Goal: Find specific page/section: Find specific page/section

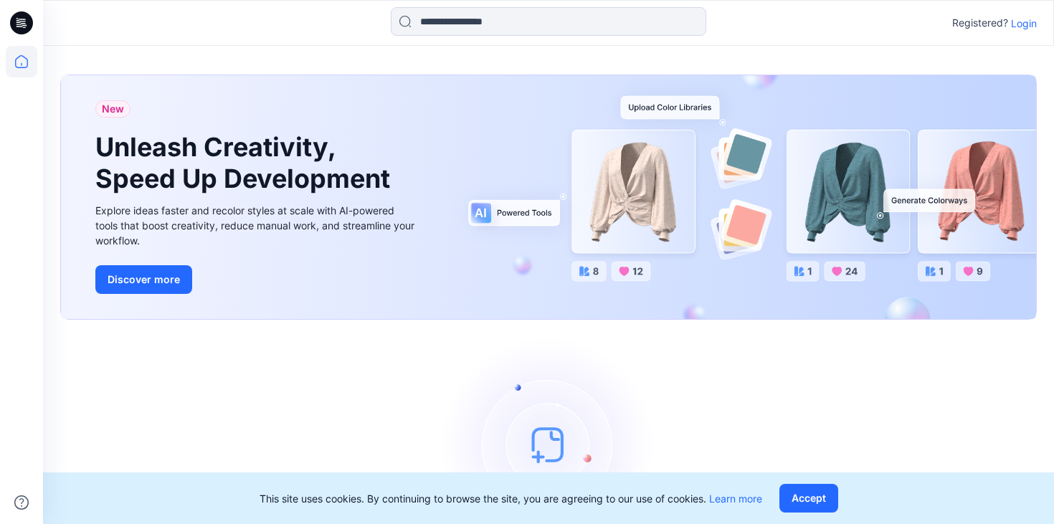
click at [19, 21] on icon at bounding box center [22, 21] width 6 height 1
click at [27, 72] on icon at bounding box center [22, 62] width 32 height 32
click at [1023, 24] on p "Login" at bounding box center [1024, 23] width 26 height 15
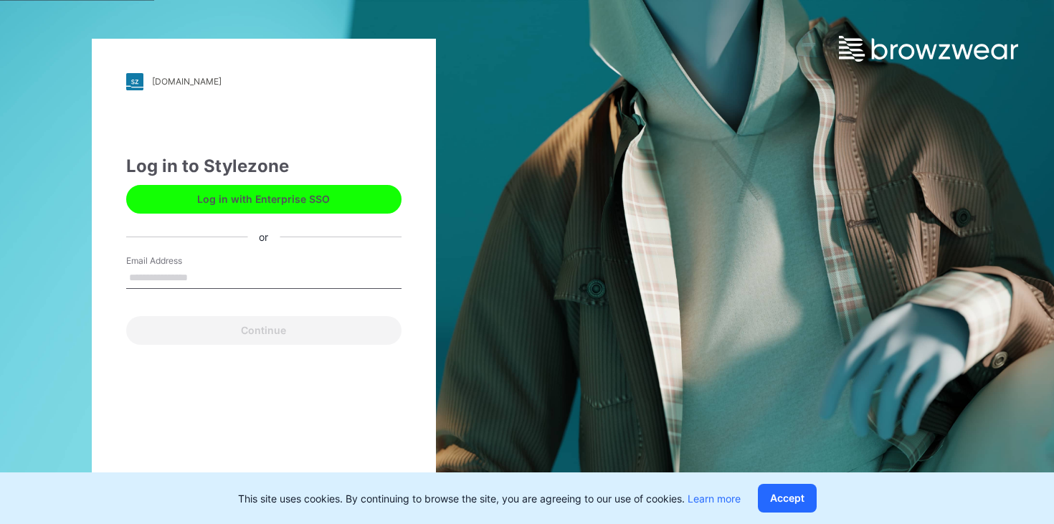
click at [256, 260] on div "Email Address" at bounding box center [263, 276] width 275 height 43
click at [244, 276] on input "Email Address" at bounding box center [263, 278] width 275 height 22
type input "**********"
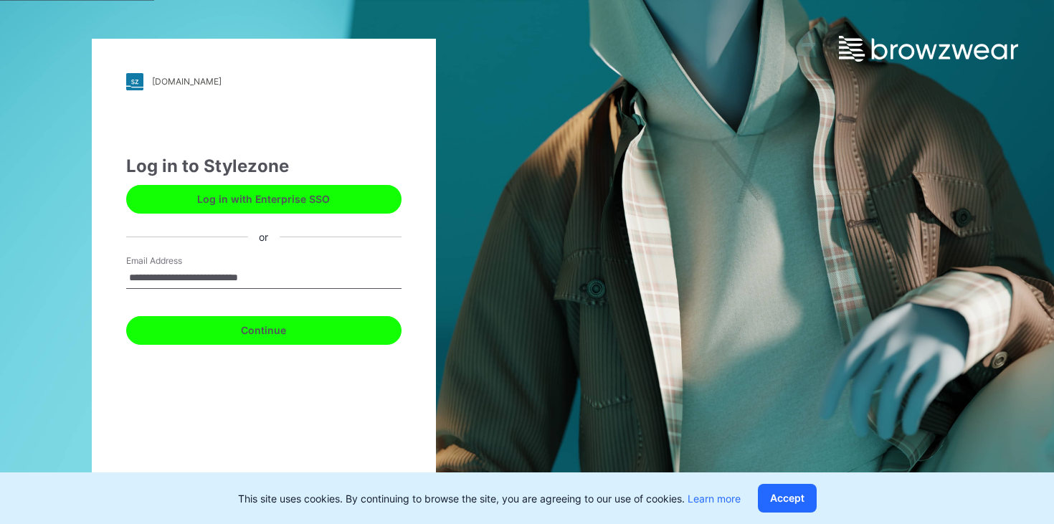
click at [254, 327] on button "Continue" at bounding box center [263, 330] width 275 height 29
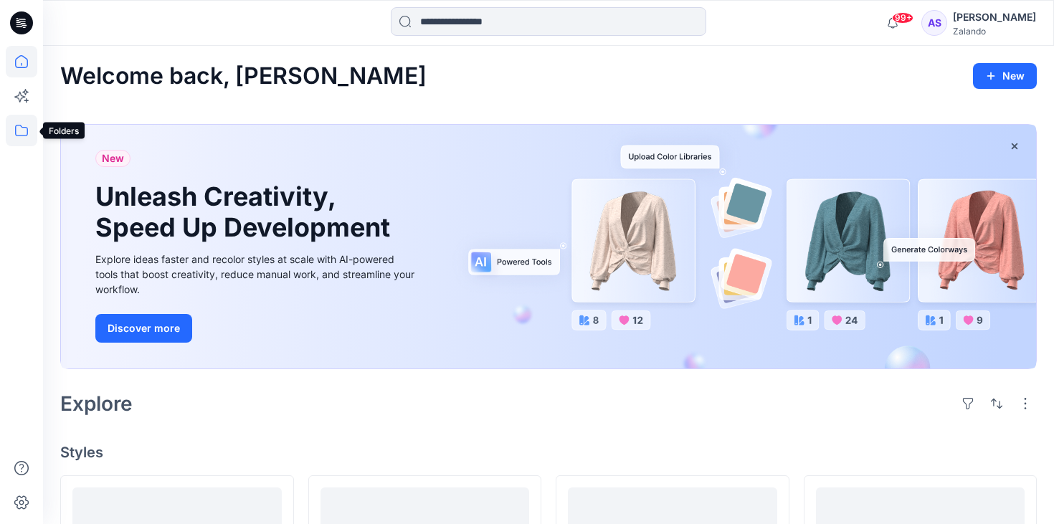
click at [25, 125] on icon at bounding box center [22, 131] width 32 height 32
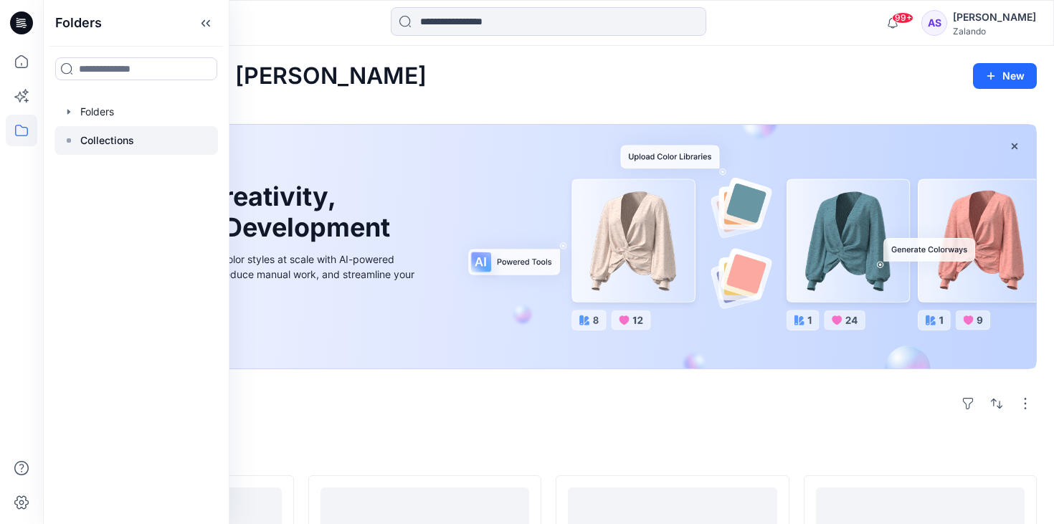
click at [105, 134] on p "Collections" at bounding box center [107, 140] width 54 height 17
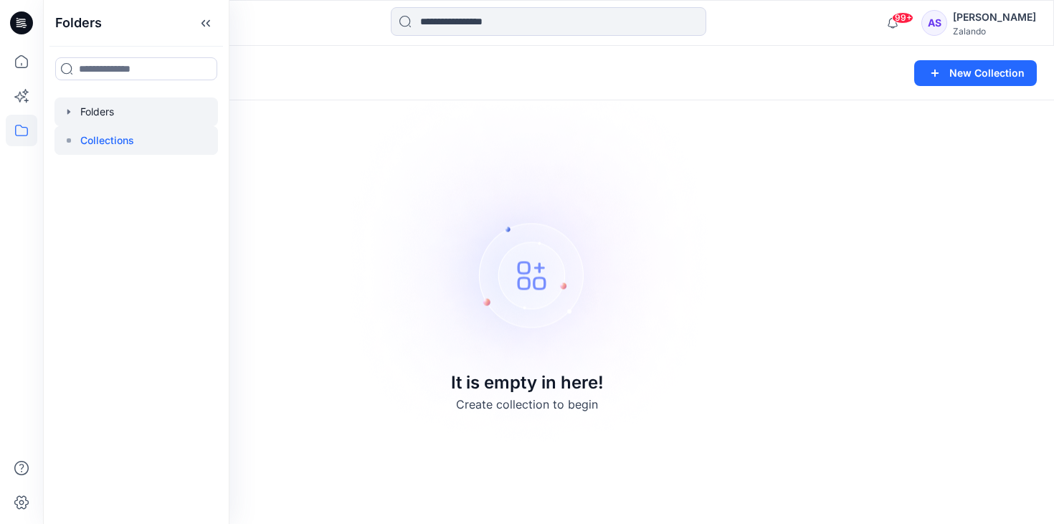
click at [101, 108] on div at bounding box center [135, 112] width 163 height 29
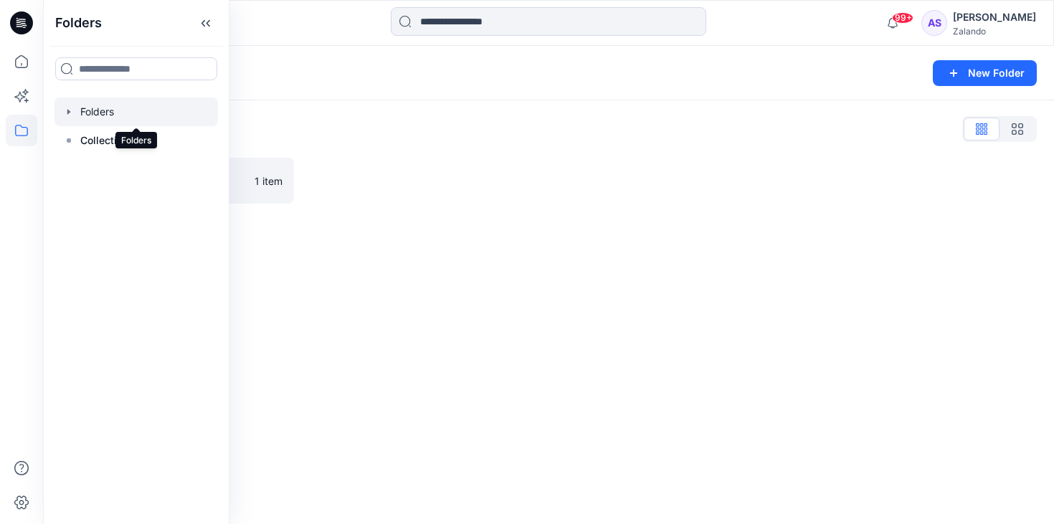
click at [69, 113] on icon "button" at bounding box center [68, 111] width 11 height 11
click at [84, 133] on div at bounding box center [135, 140] width 163 height 29
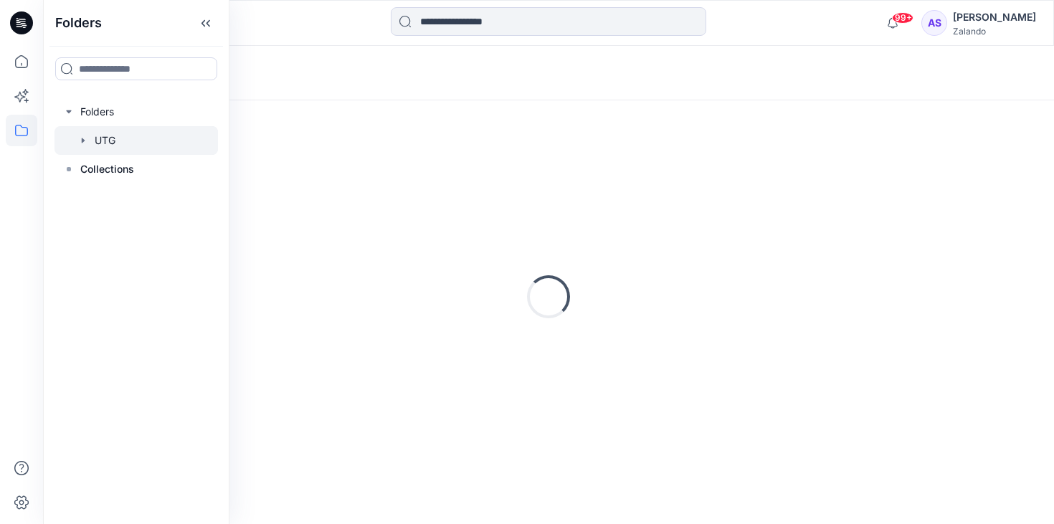
click at [85, 138] on icon "button" at bounding box center [82, 140] width 11 height 11
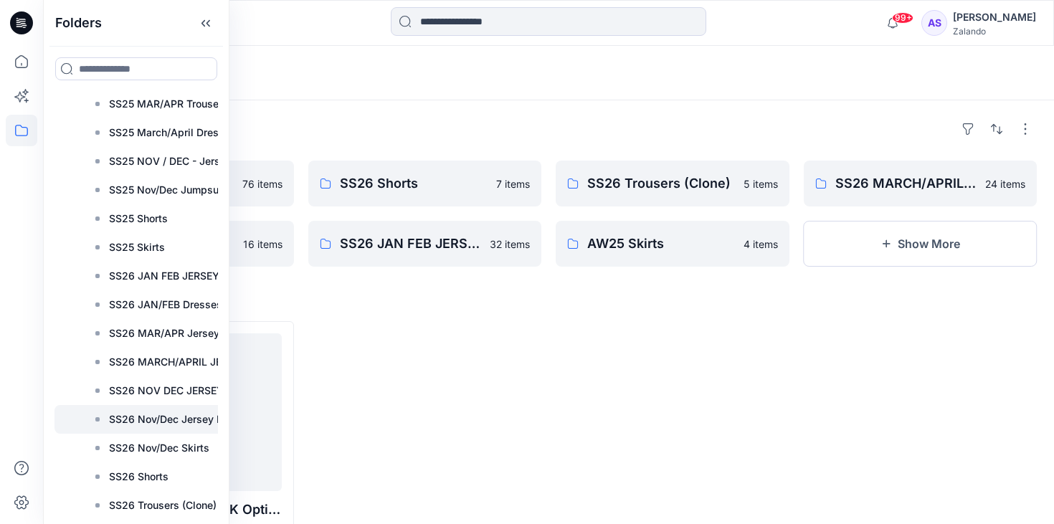
scroll to position [1253, 0]
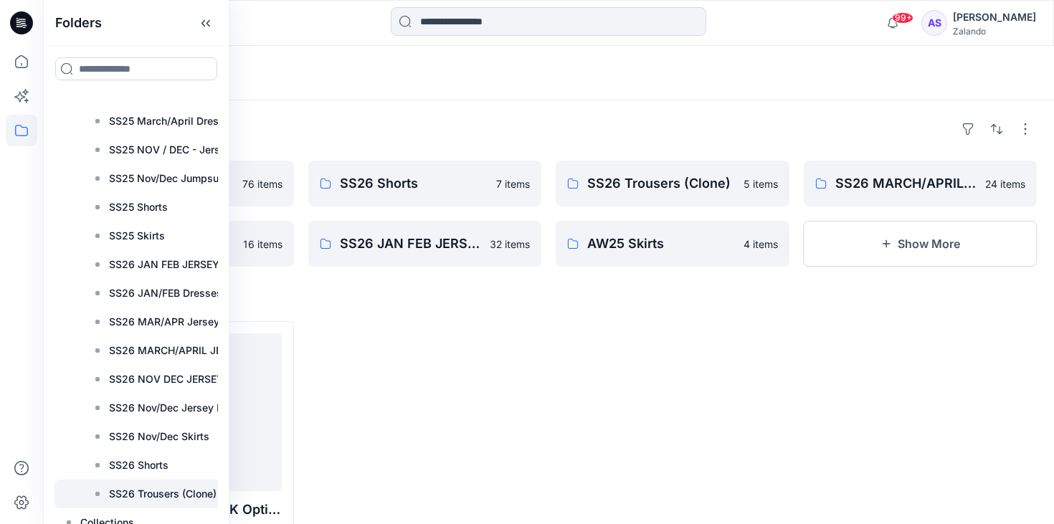
click at [161, 488] on p "SS26 Trousers (Clone)" at bounding box center [163, 493] width 108 height 17
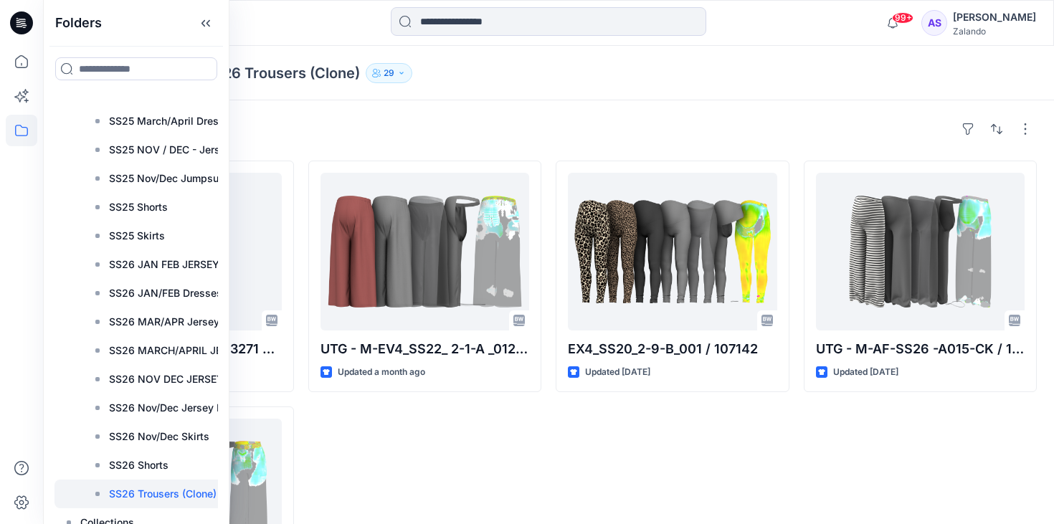
click at [442, 437] on div "UTG - M-EV4_SS22_ 2-1-A _012 / 120299 Updated a month ago" at bounding box center [425, 399] width 234 height 477
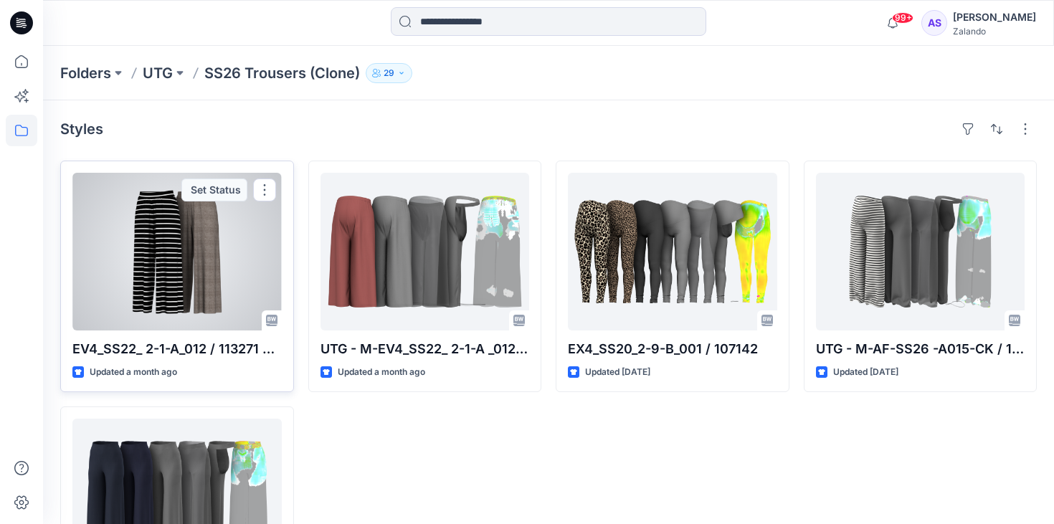
click at [237, 224] on div at bounding box center [176, 252] width 209 height 158
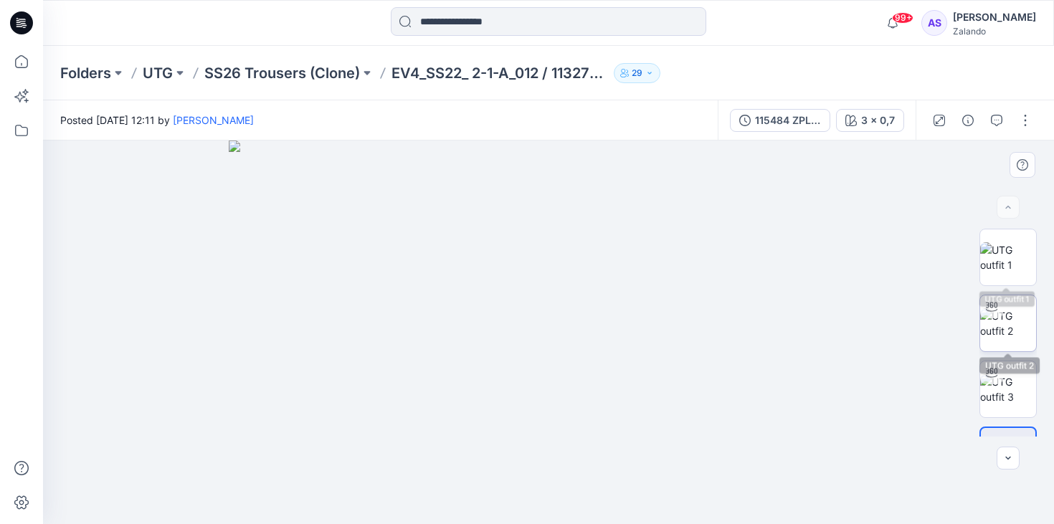
click at [1018, 321] on img at bounding box center [1008, 323] width 56 height 30
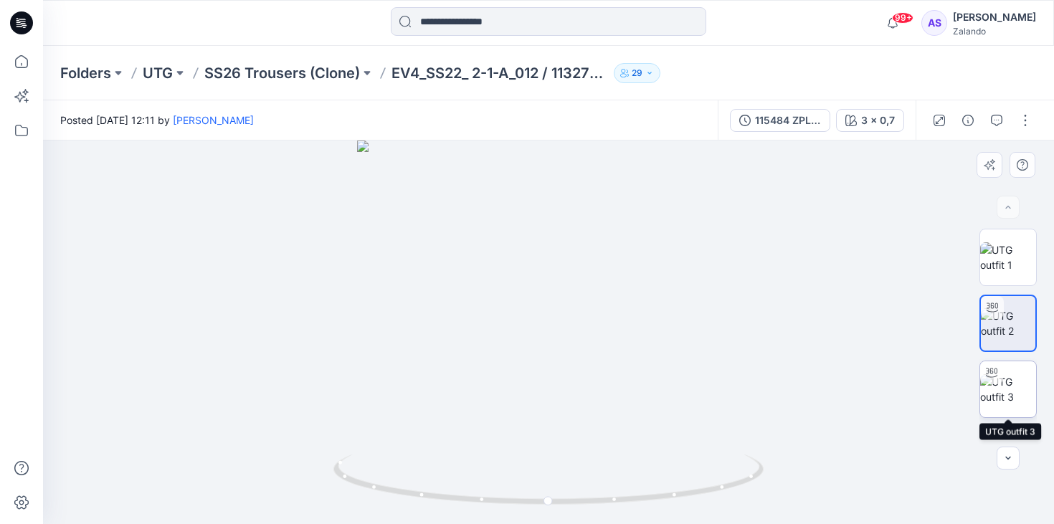
click at [1025, 383] on img at bounding box center [1008, 389] width 56 height 30
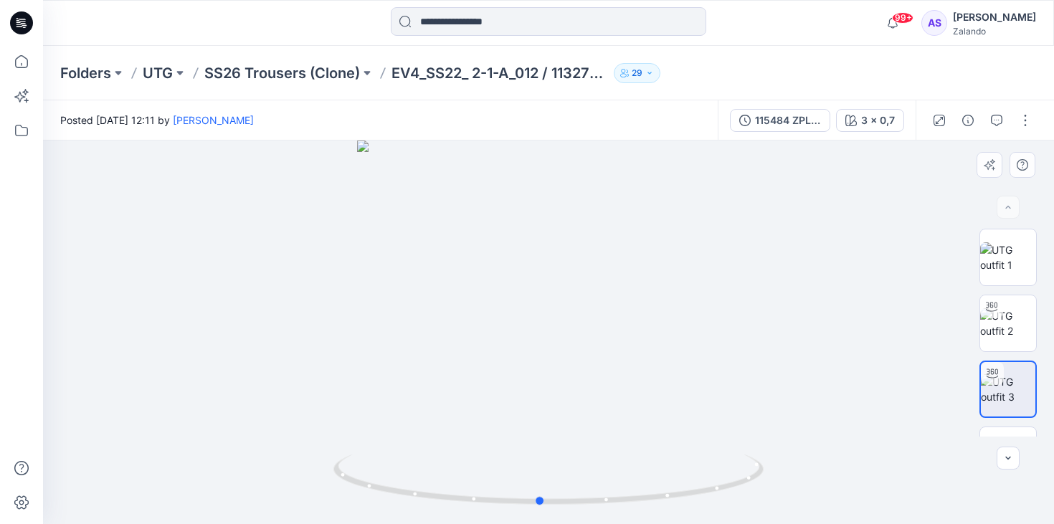
click at [578, 387] on div at bounding box center [548, 333] width 1011 height 384
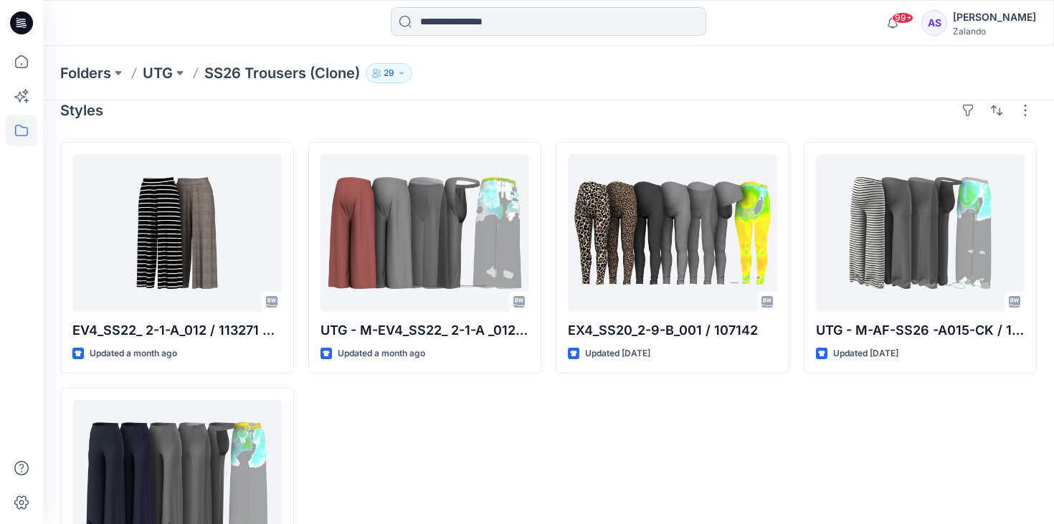
scroll to position [22, 0]
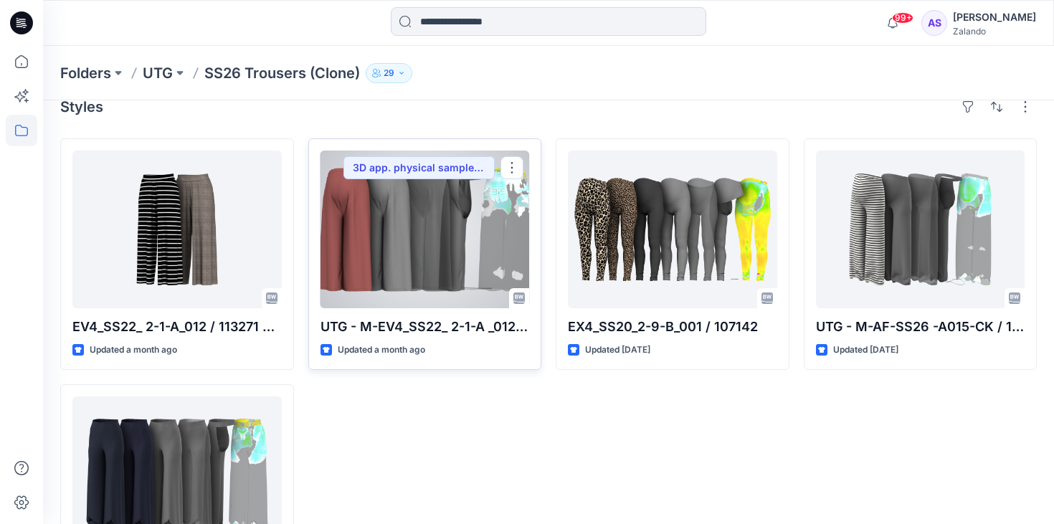
click at [471, 237] on div at bounding box center [425, 230] width 209 height 158
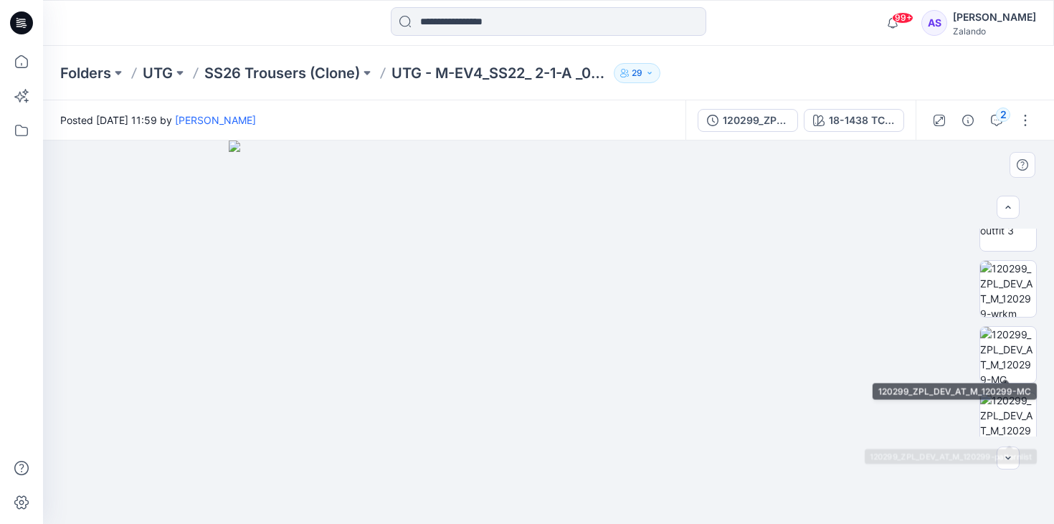
scroll to position [160, 0]
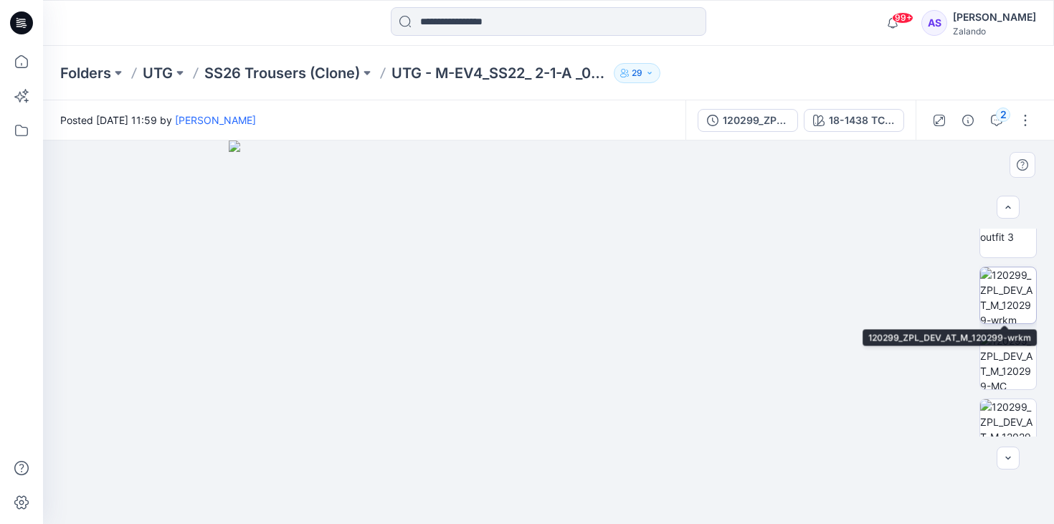
click at [1004, 310] on img at bounding box center [1008, 295] width 56 height 56
